Goal: Task Accomplishment & Management: Manage account settings

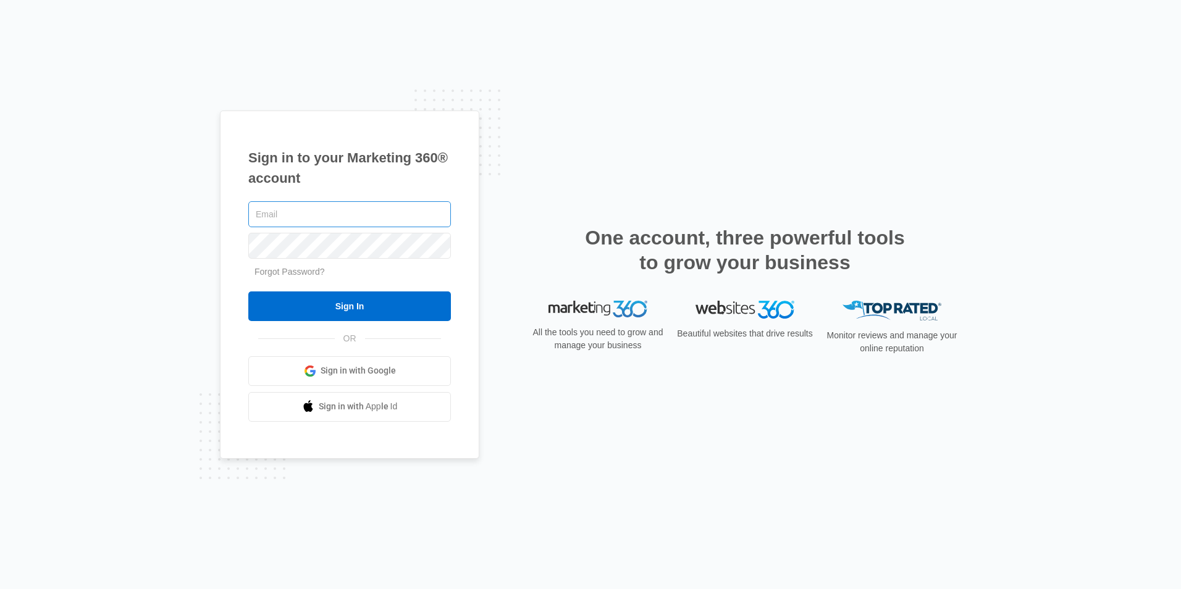
click at [376, 216] on input "text" at bounding box center [349, 214] width 203 height 26
type input "[EMAIL_ADDRESS][DOMAIN_NAME]"
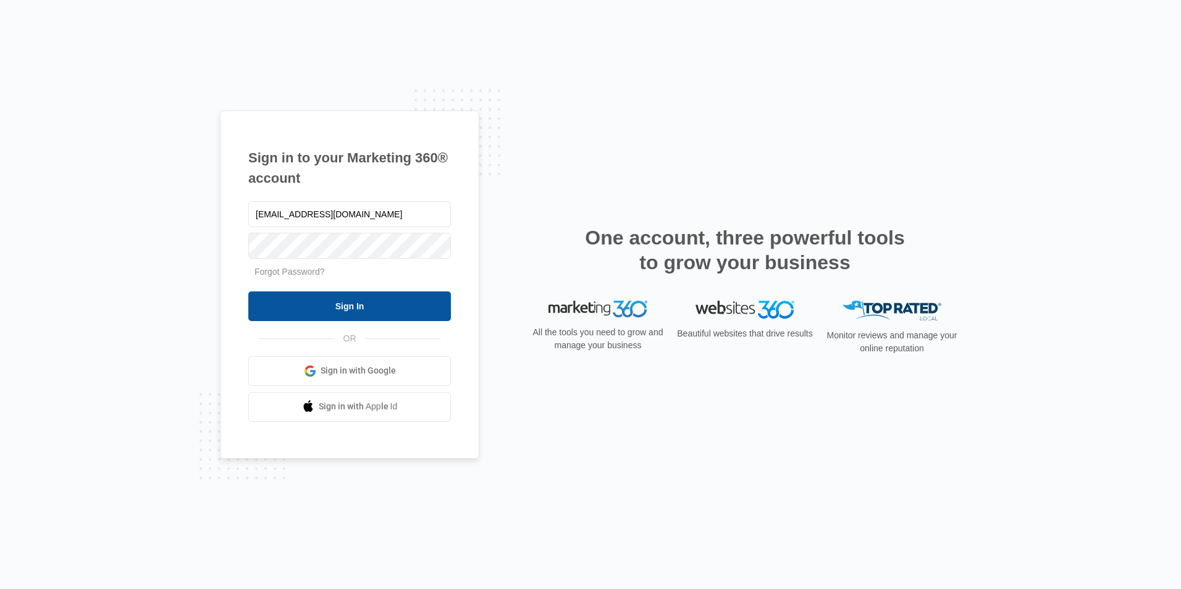
click at [401, 306] on input "Sign In" at bounding box center [349, 307] width 203 height 30
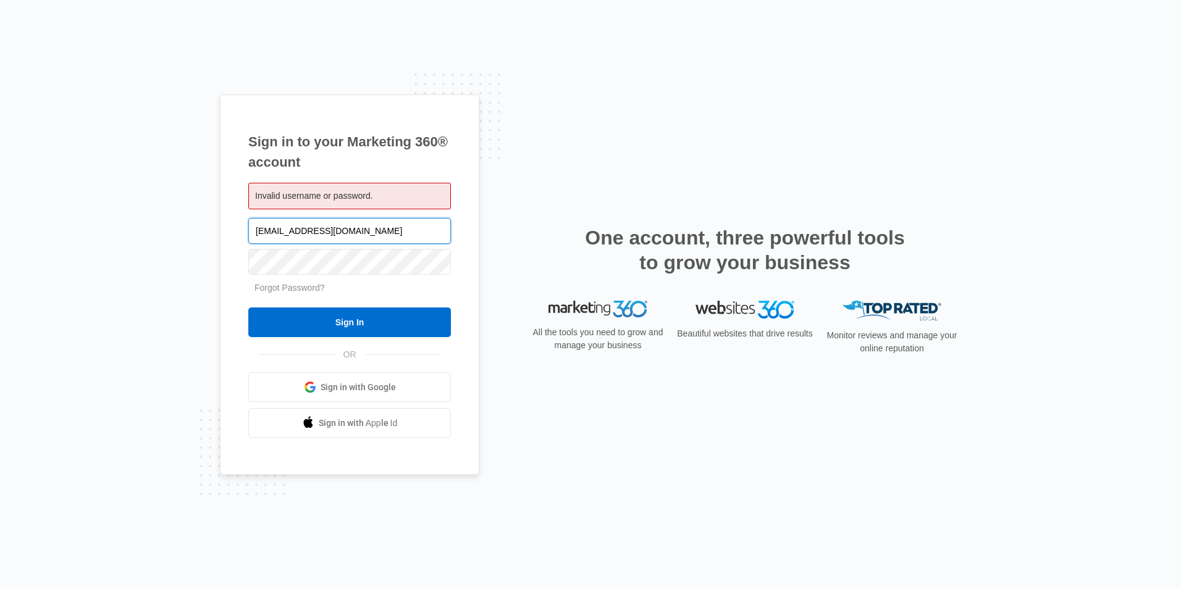
drag, startPoint x: 393, startPoint y: 235, endPoint x: 328, endPoint y: 234, distance: 65.5
click at [328, 234] on input "192liquornsmoke@gmail.com" at bounding box center [349, 231] width 203 height 26
type input "1"
type input "192liquornsmoke@gmail.com"
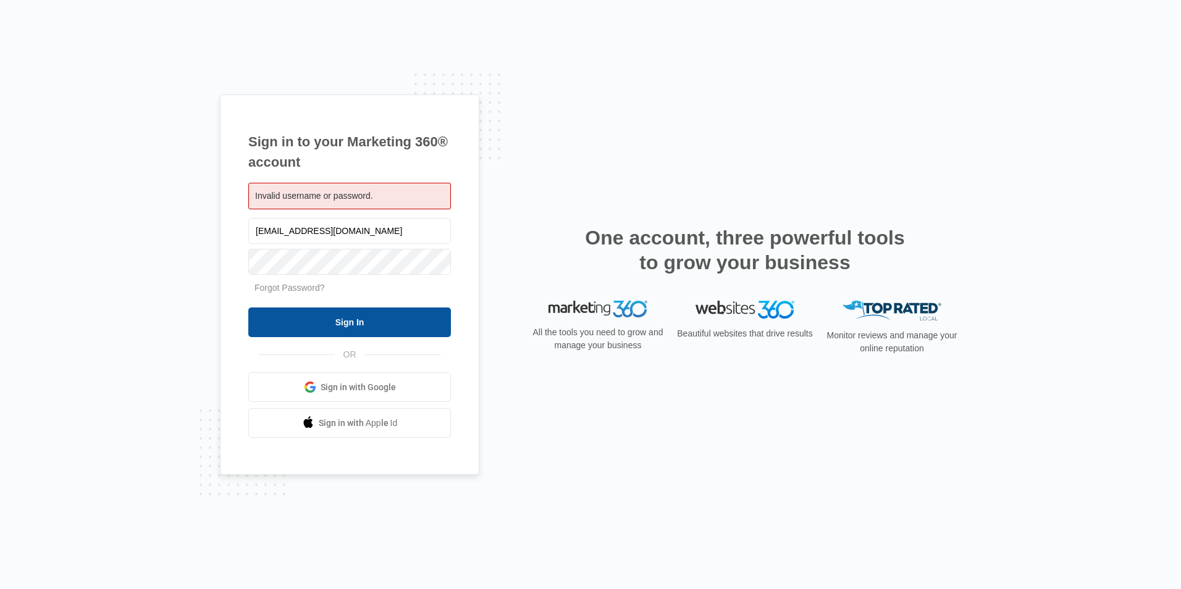
click at [418, 319] on input "Sign In" at bounding box center [349, 323] width 203 height 30
click at [409, 327] on input "Sign In" at bounding box center [349, 323] width 203 height 30
click at [387, 325] on input "Sign In" at bounding box center [349, 323] width 203 height 30
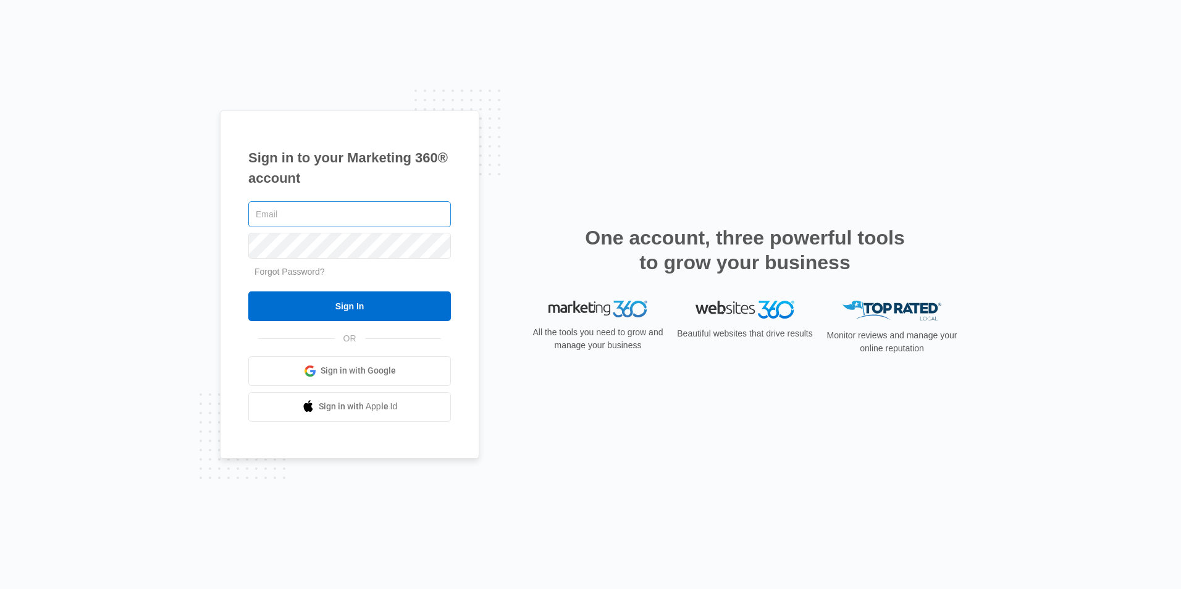
click at [356, 220] on input "text" at bounding box center [349, 214] width 203 height 26
type input "192liquornsmoke@g"
